Goal: Check status: Check status

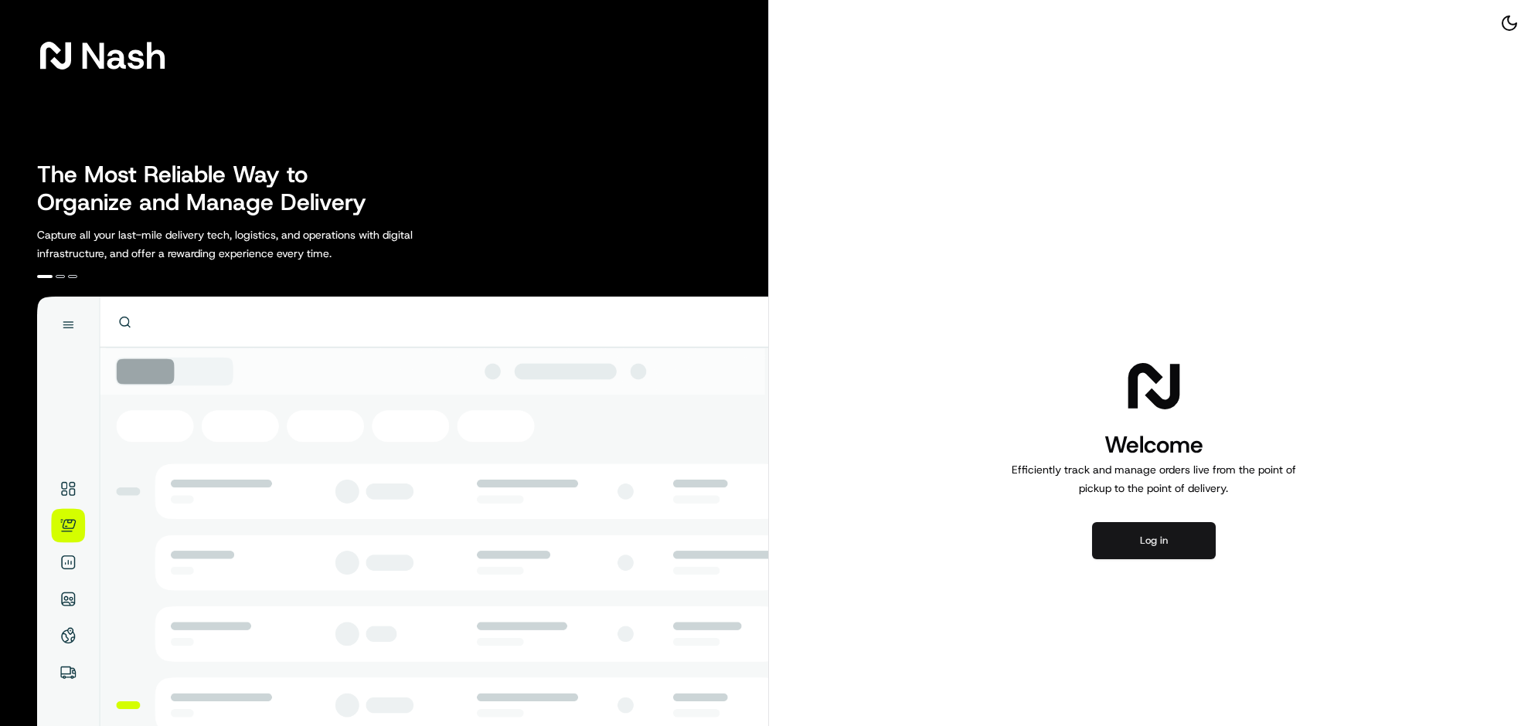
click at [1129, 559] on button "Log in" at bounding box center [1154, 540] width 124 height 37
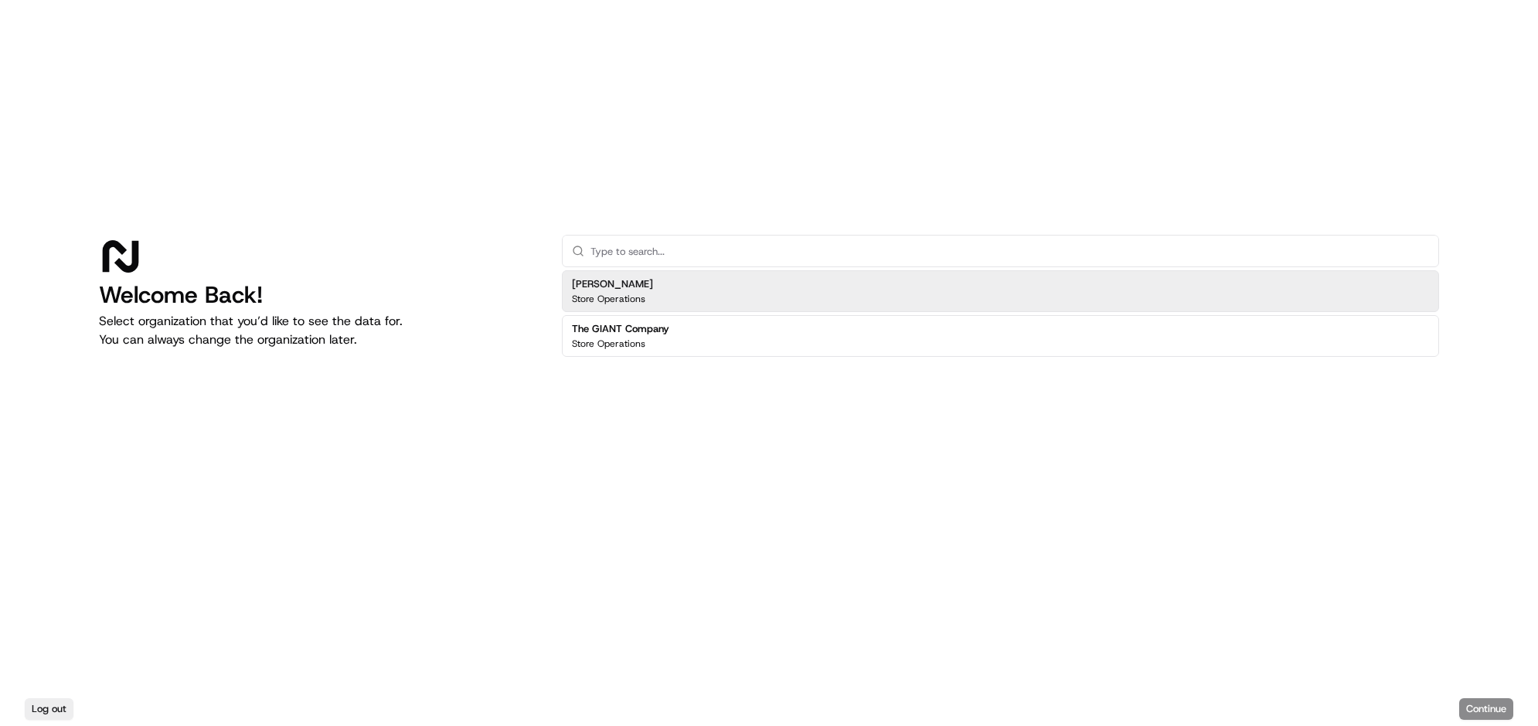
click at [669, 322] on h2 "The GIANT Company" at bounding box center [620, 329] width 97 height 14
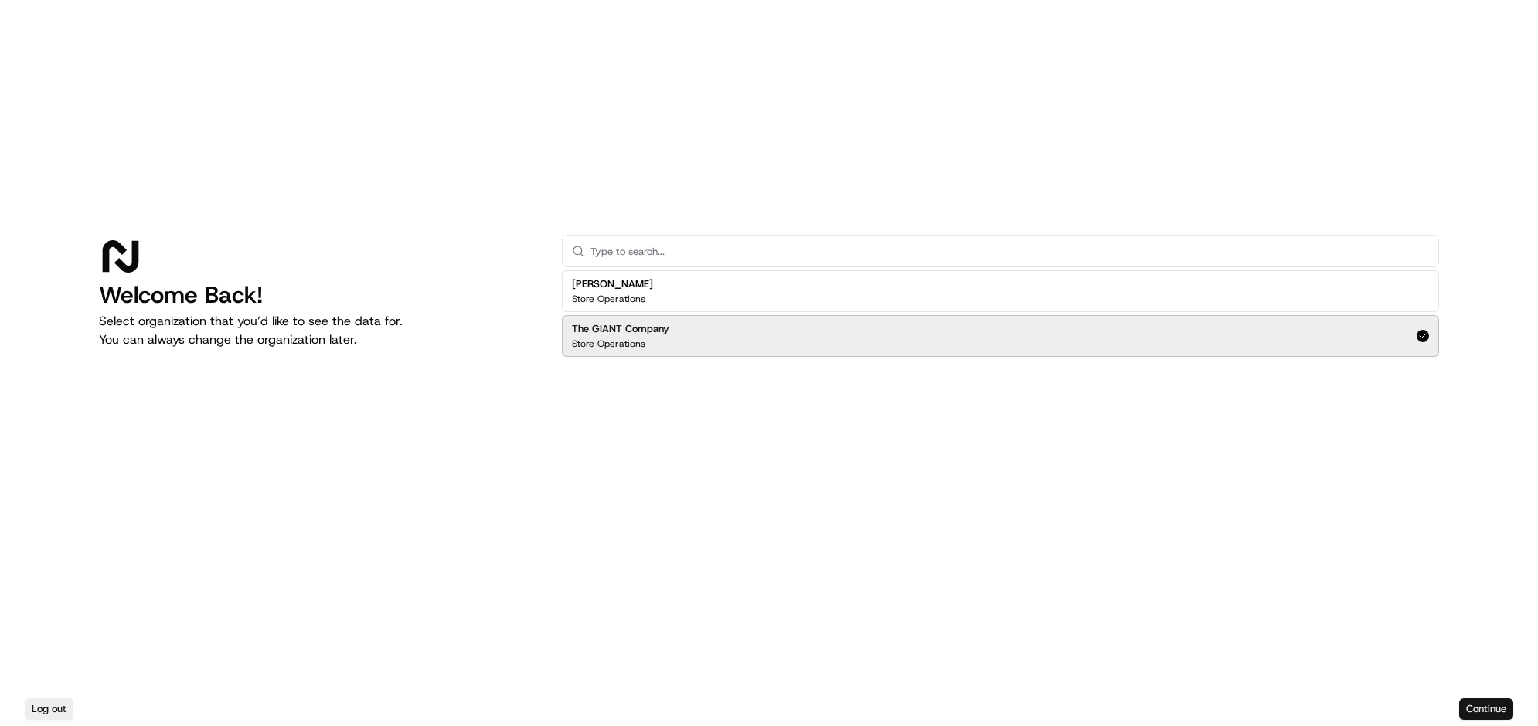
click at [1229, 580] on button "Continue" at bounding box center [1486, 710] width 54 height 22
